Goal: Task Accomplishment & Management: Understand process/instructions

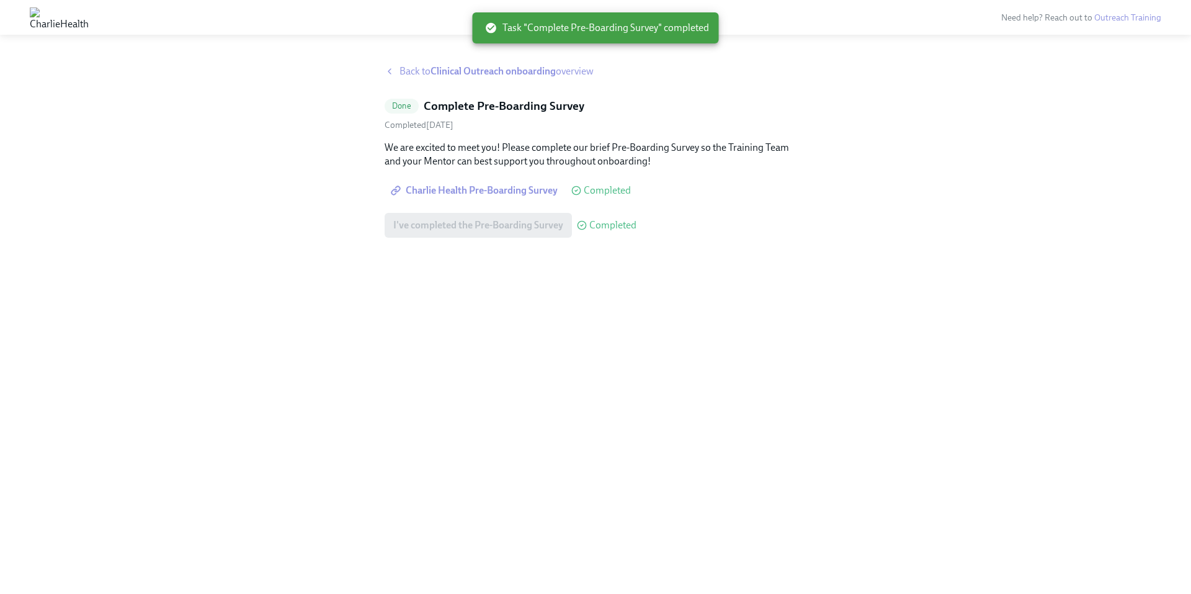
click at [415, 72] on span "Back to Clinical Outreach onboarding overview" at bounding box center [497, 72] width 194 height 14
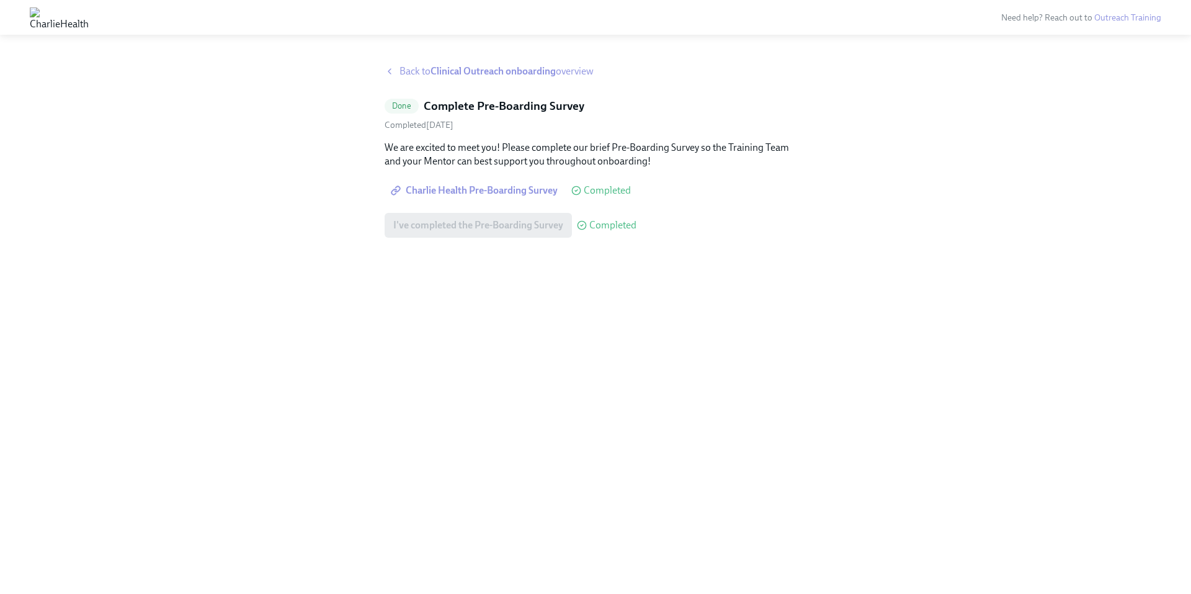
click at [402, 73] on span "Back to Clinical Outreach onboarding overview" at bounding box center [497, 72] width 194 height 14
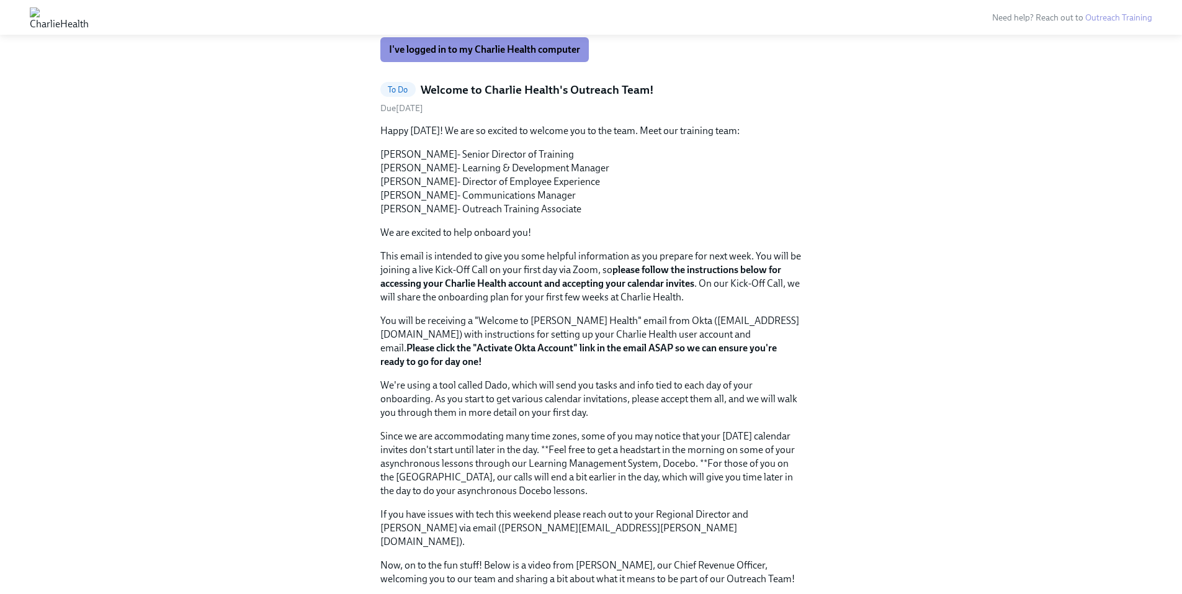
scroll to position [496, 0]
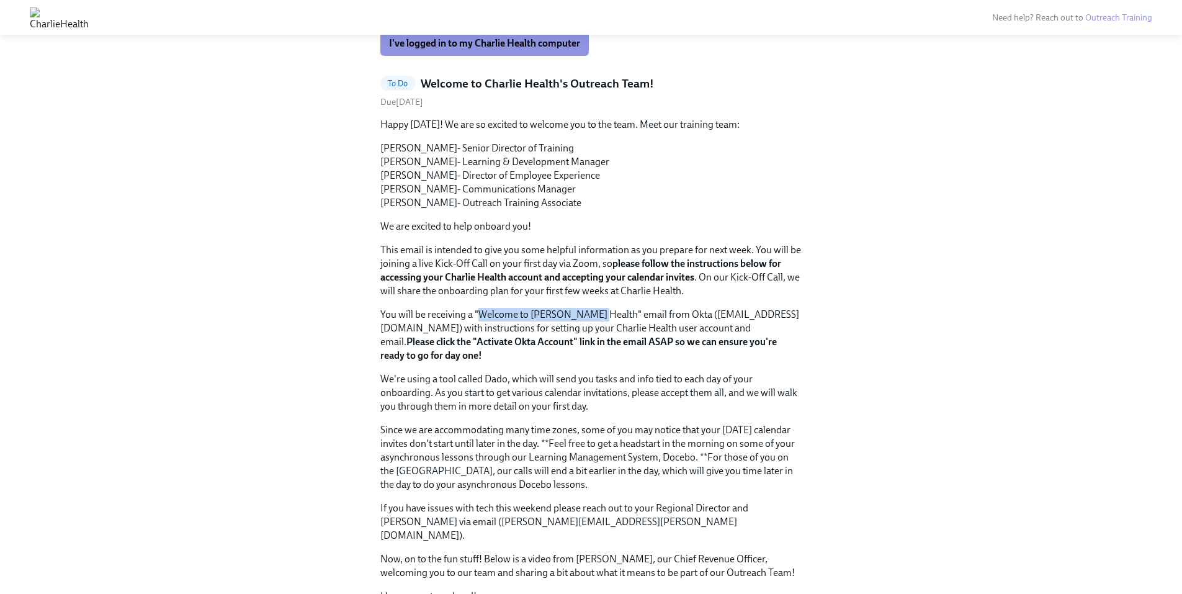
drag, startPoint x: 478, startPoint y: 293, endPoint x: 589, endPoint y: 293, distance: 111.1
click at [589, 308] on p "You will be receiving a "Welcome to [PERSON_NAME] Health" email from Okta ([EMA…" at bounding box center [591, 335] width 422 height 55
copy p "Welcome to Charlie Health"
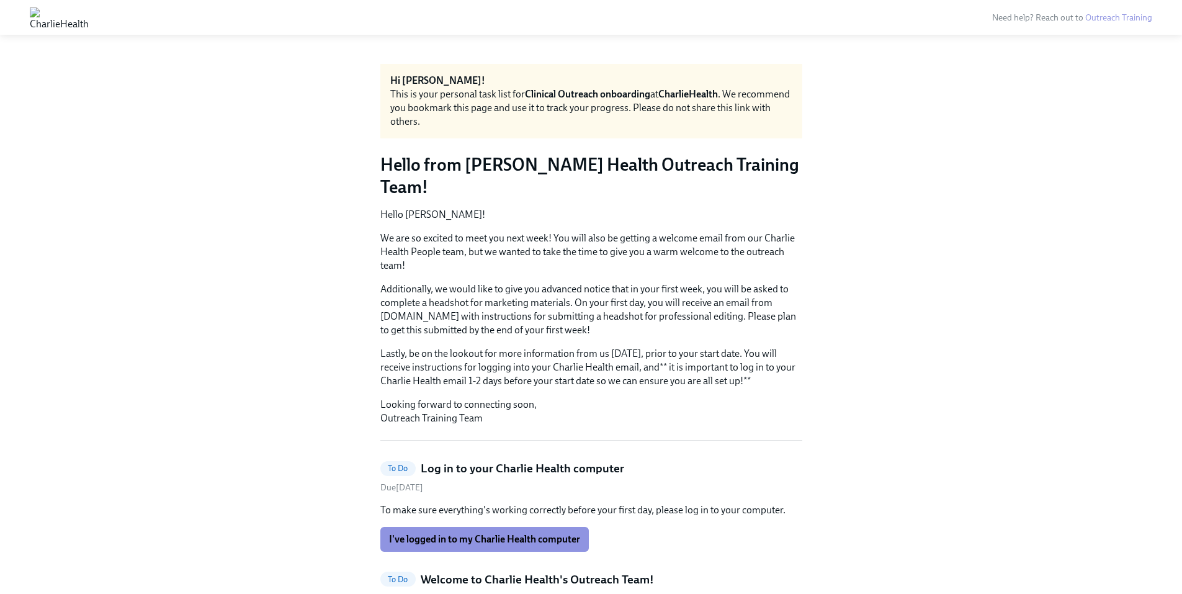
scroll to position [0, 0]
click at [425, 292] on p "Additionally, we would like to give you advanced notice that in your first week…" at bounding box center [591, 310] width 422 height 55
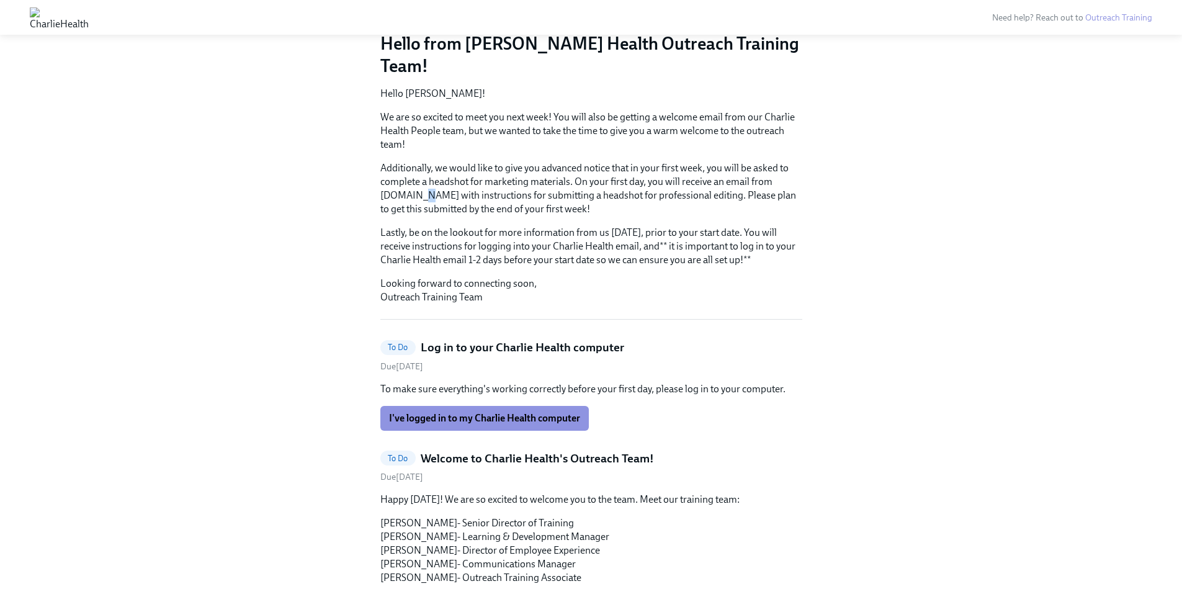
scroll to position [124, 0]
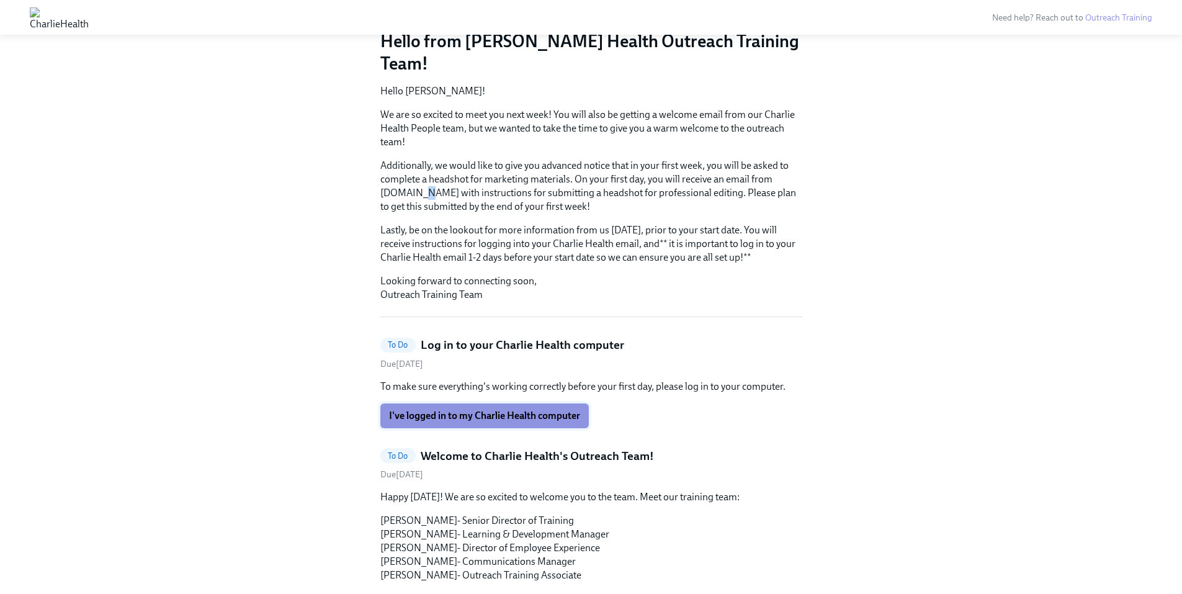
click at [491, 409] on span "I've logged in to my Charlie Health computer" at bounding box center [484, 415] width 191 height 12
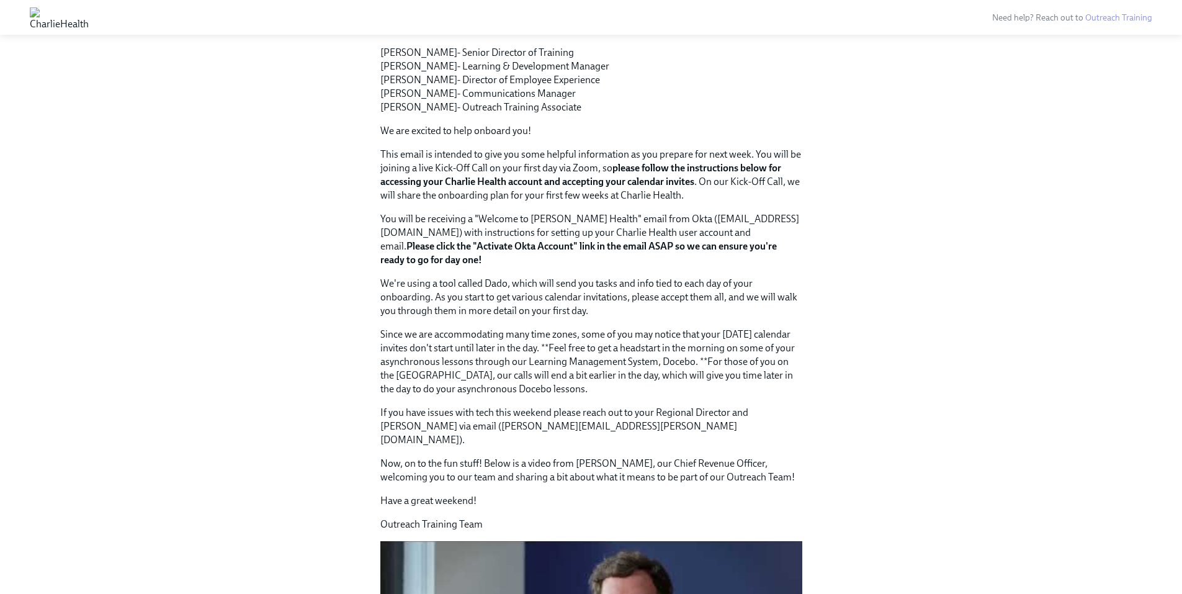
scroll to position [0, 0]
